Goal: Task Accomplishment & Management: Complete application form

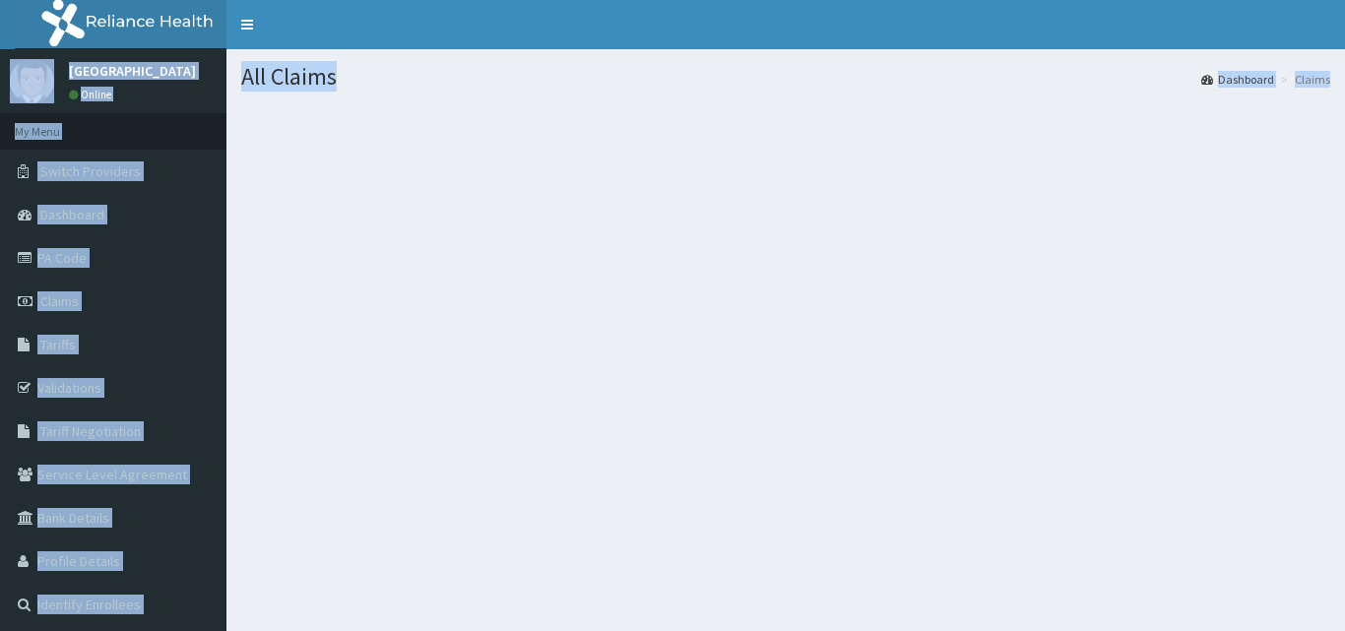
drag, startPoint x: 0, startPoint y: 0, endPoint x: 1056, endPoint y: -86, distance: 1059.6
click at [1056, 0] on html "R EL Toggle navigation" at bounding box center [672, 315] width 1345 height 631
click at [931, 288] on section at bounding box center [785, 213] width 1118 height 246
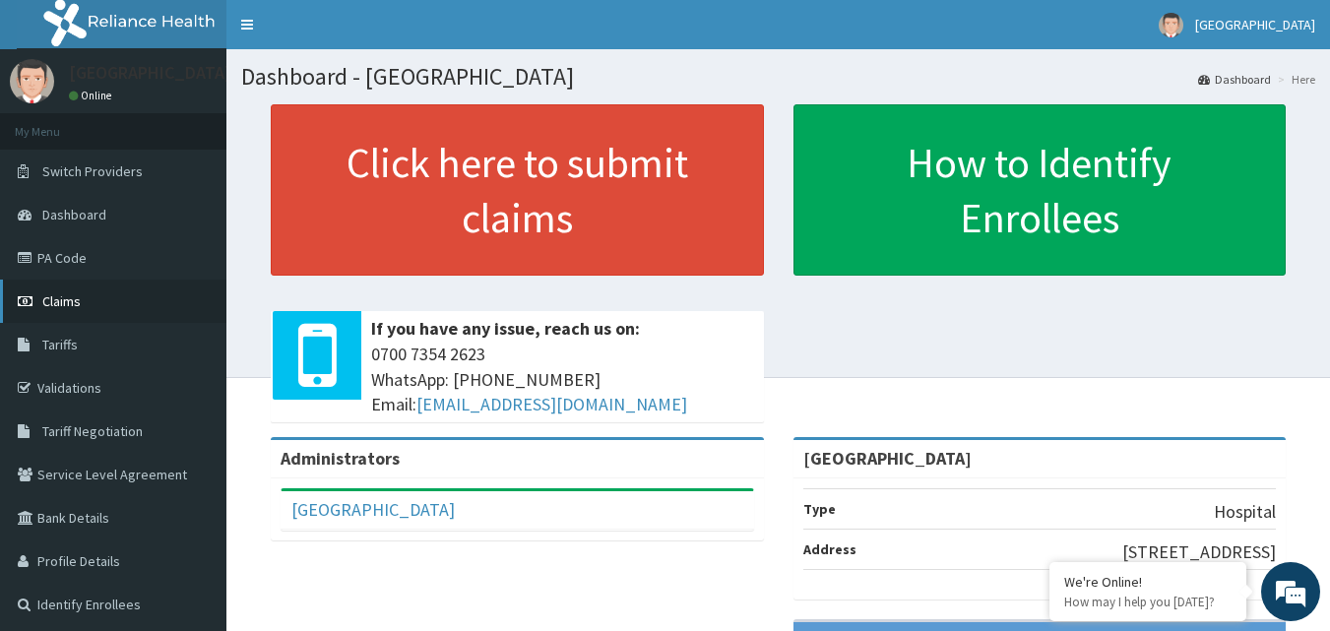
click at [82, 300] on link "Claims" at bounding box center [113, 301] width 226 height 43
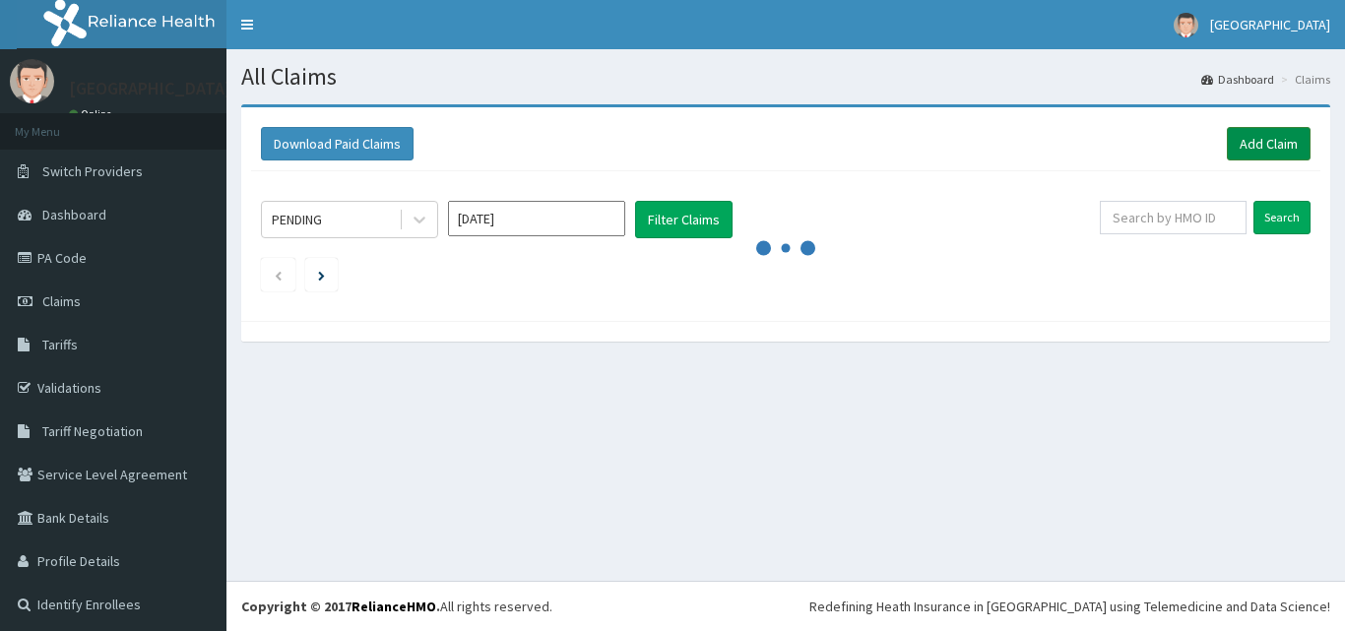
click at [1272, 142] on link "Add Claim" at bounding box center [1268, 143] width 84 height 33
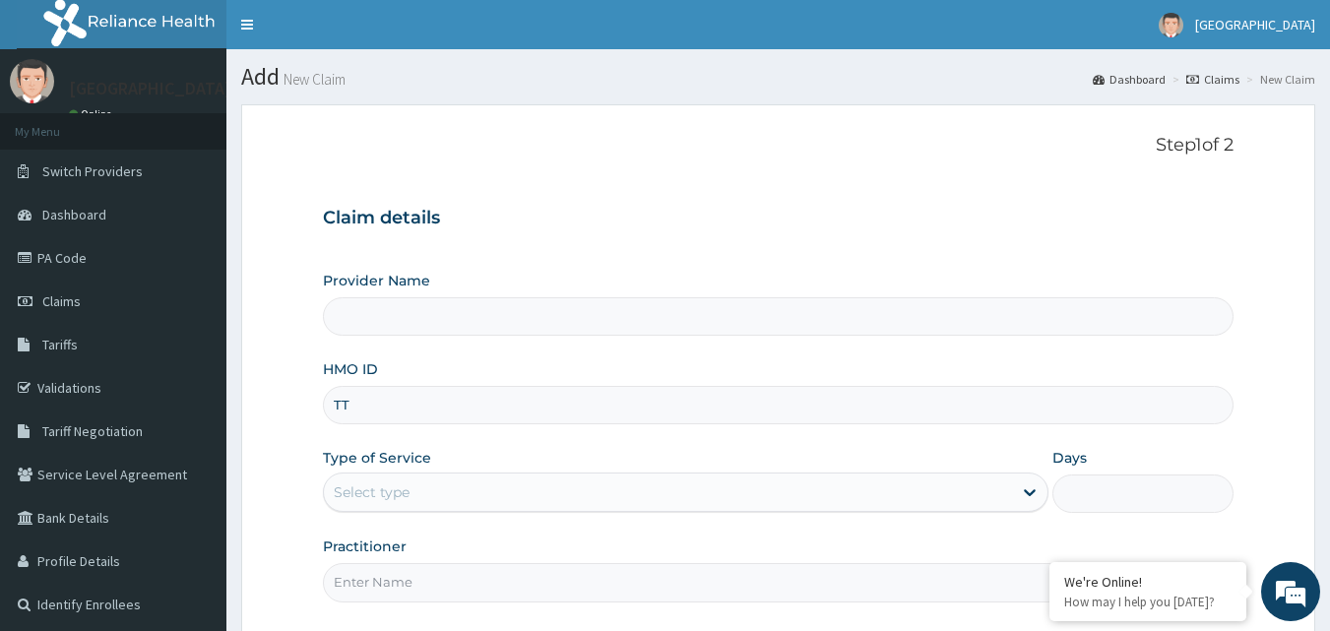
type input "TTN"
type input "[GEOGRAPHIC_DATA]"
type input "TTN/10029/C"
click at [501, 495] on div "Select type" at bounding box center [668, 491] width 688 height 31
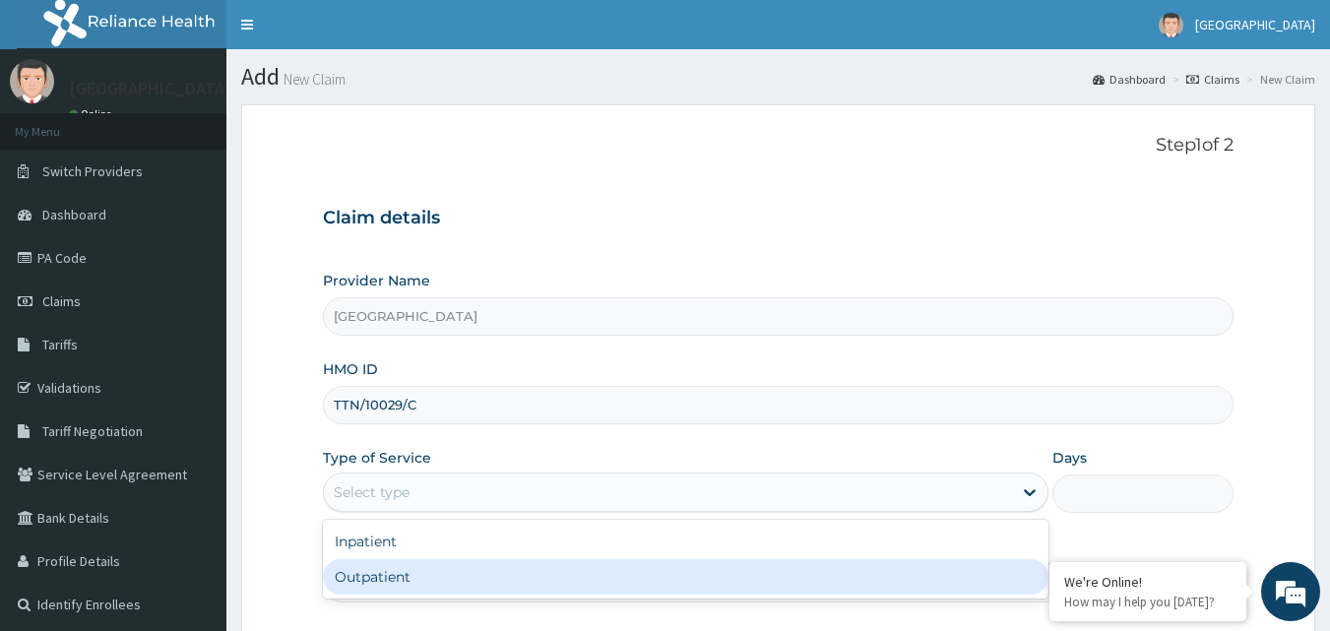
click at [437, 572] on div "Outpatient" at bounding box center [685, 576] width 725 height 35
type input "1"
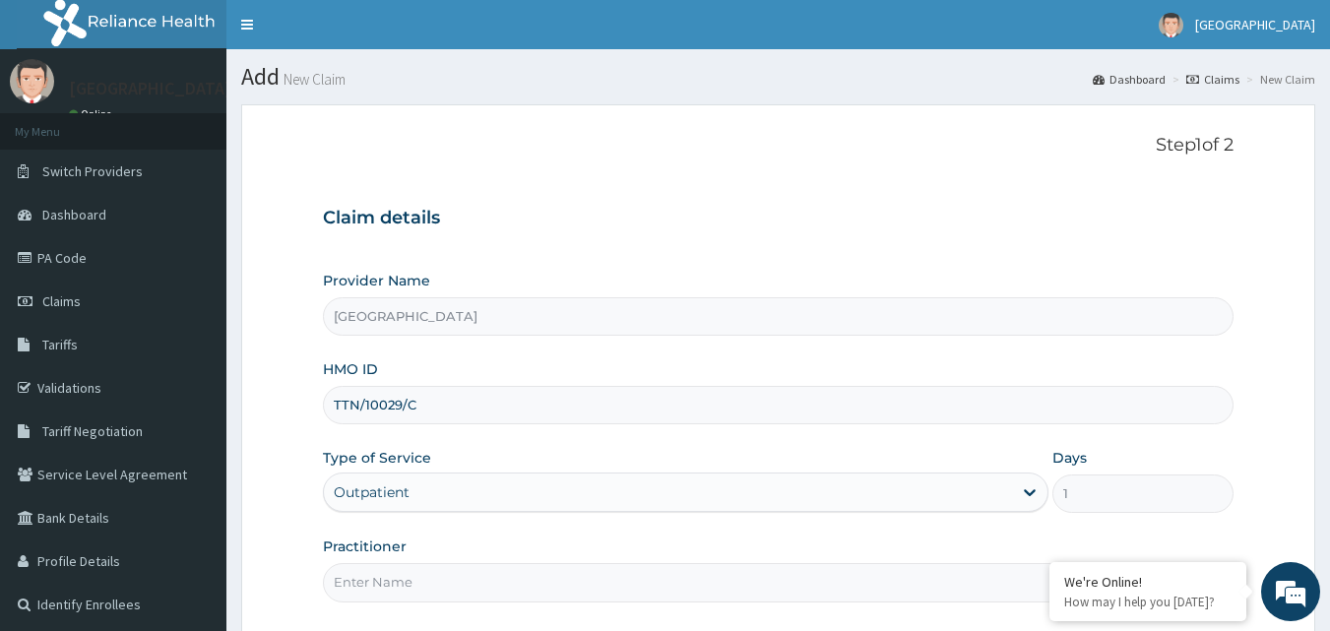
scroll to position [164, 0]
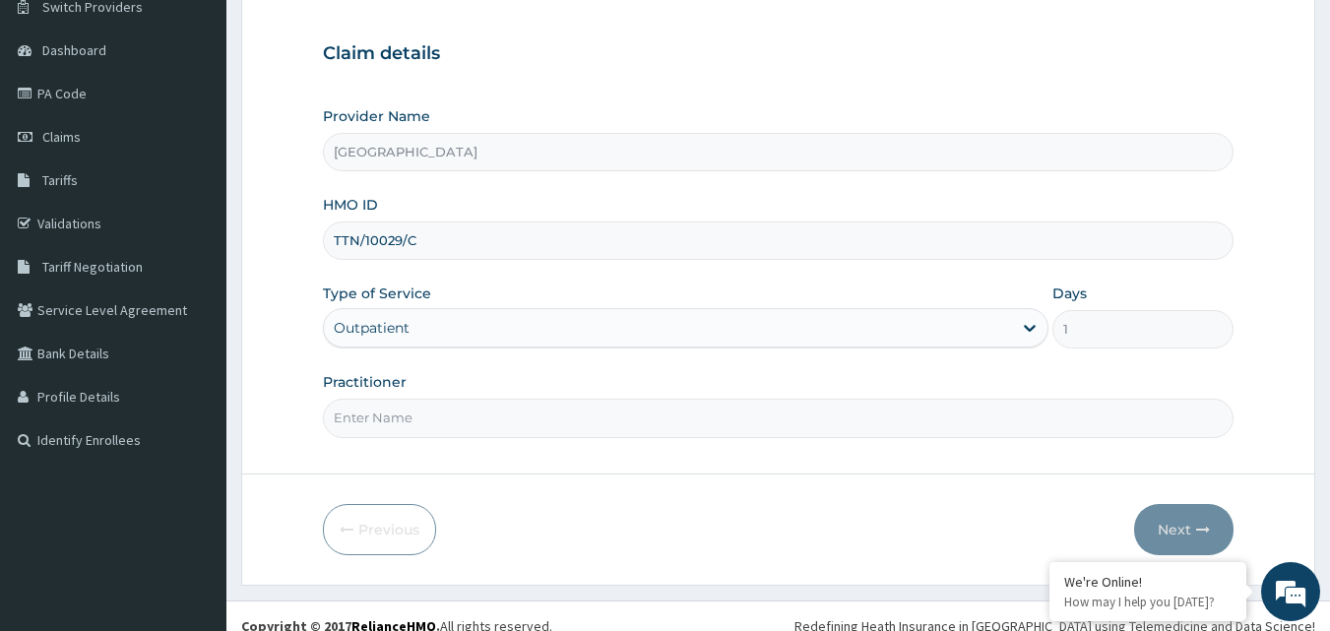
drag, startPoint x: 841, startPoint y: 408, endPoint x: 783, endPoint y: 423, distance: 59.9
click at [841, 408] on input "Practitioner" at bounding box center [778, 418] width 911 height 38
type input "[PERSON_NAME]"
click at [1193, 529] on button "Next" at bounding box center [1183, 529] width 99 height 51
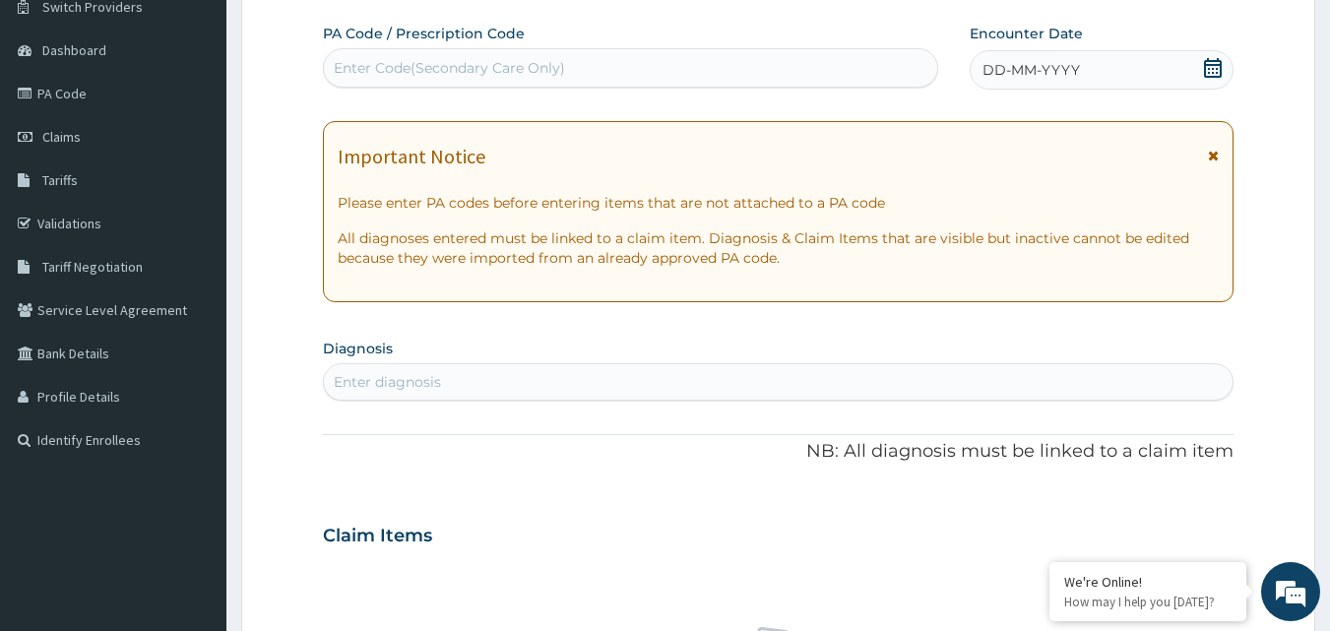
click at [631, 73] on div "Enter Code(Secondary Care Only)" at bounding box center [631, 67] width 614 height 31
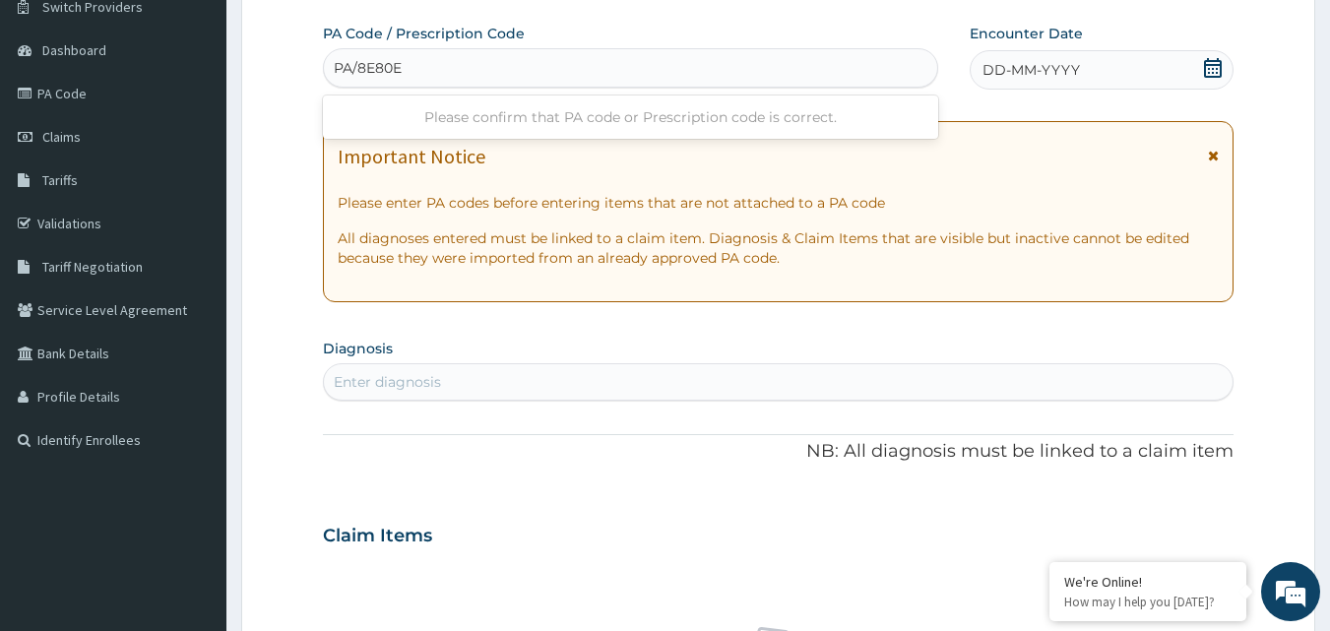
type input "PA/8E80EB"
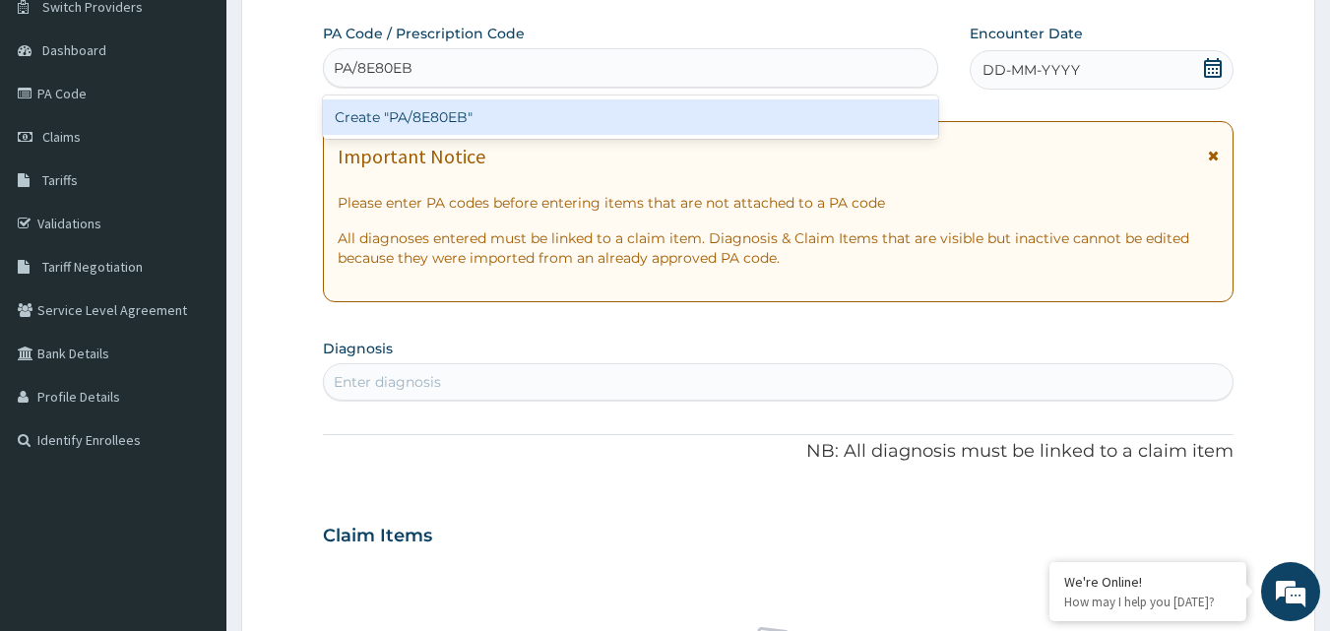
click at [600, 111] on div "Create "PA/8E80EB"" at bounding box center [631, 116] width 616 height 35
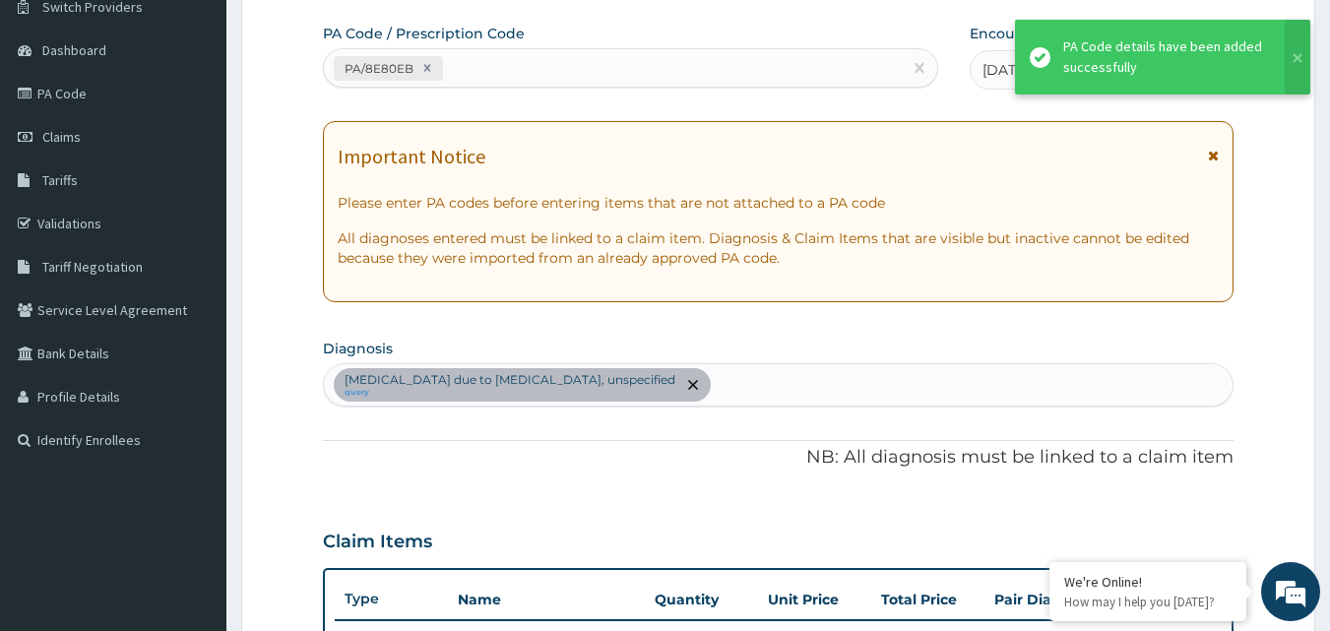
scroll to position [708, 0]
